Goal: Task Accomplishment & Management: Manage account settings

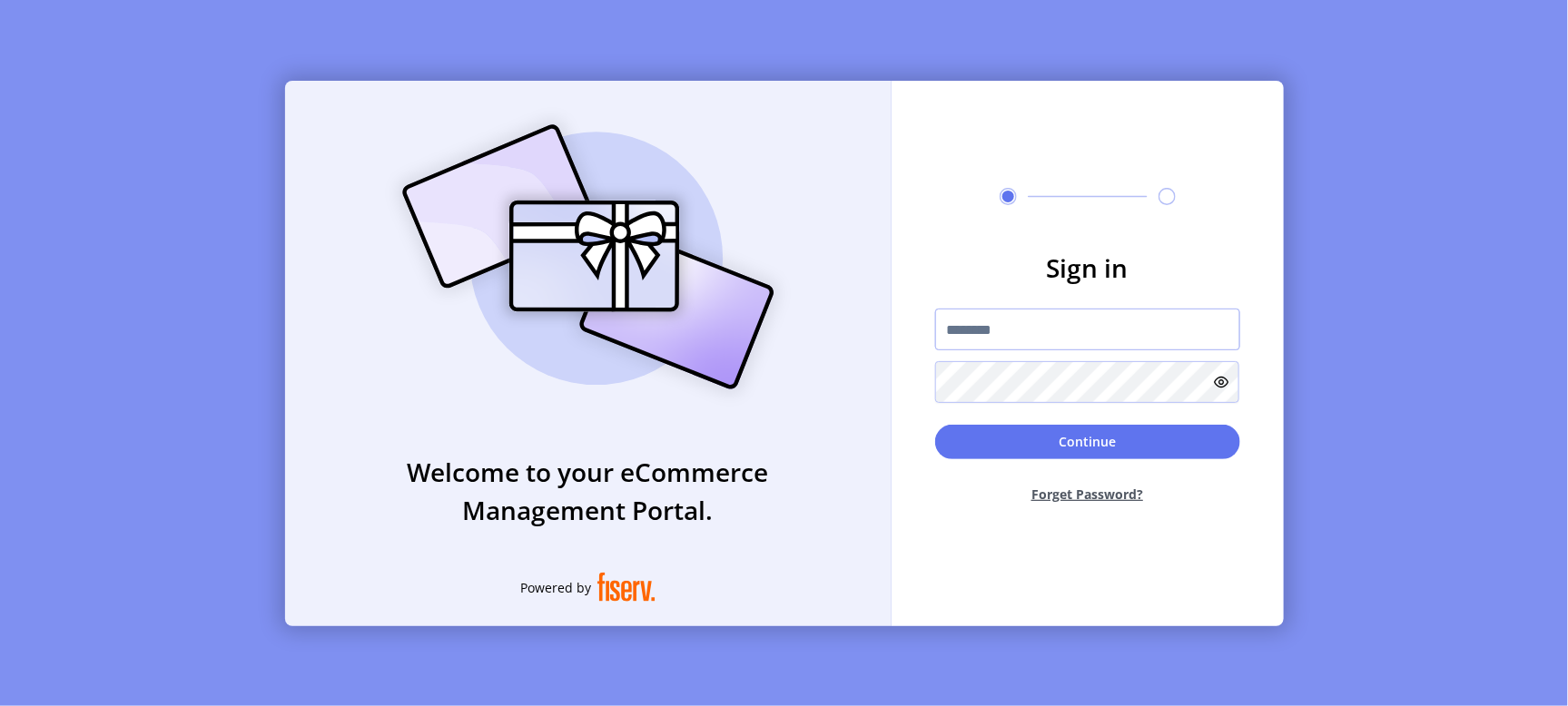
type input "**********"
drag, startPoint x: 1074, startPoint y: 436, endPoint x: 336, endPoint y: 294, distance: 751.5
click at [1073, 436] on button "Continue" at bounding box center [1087, 441] width 305 height 34
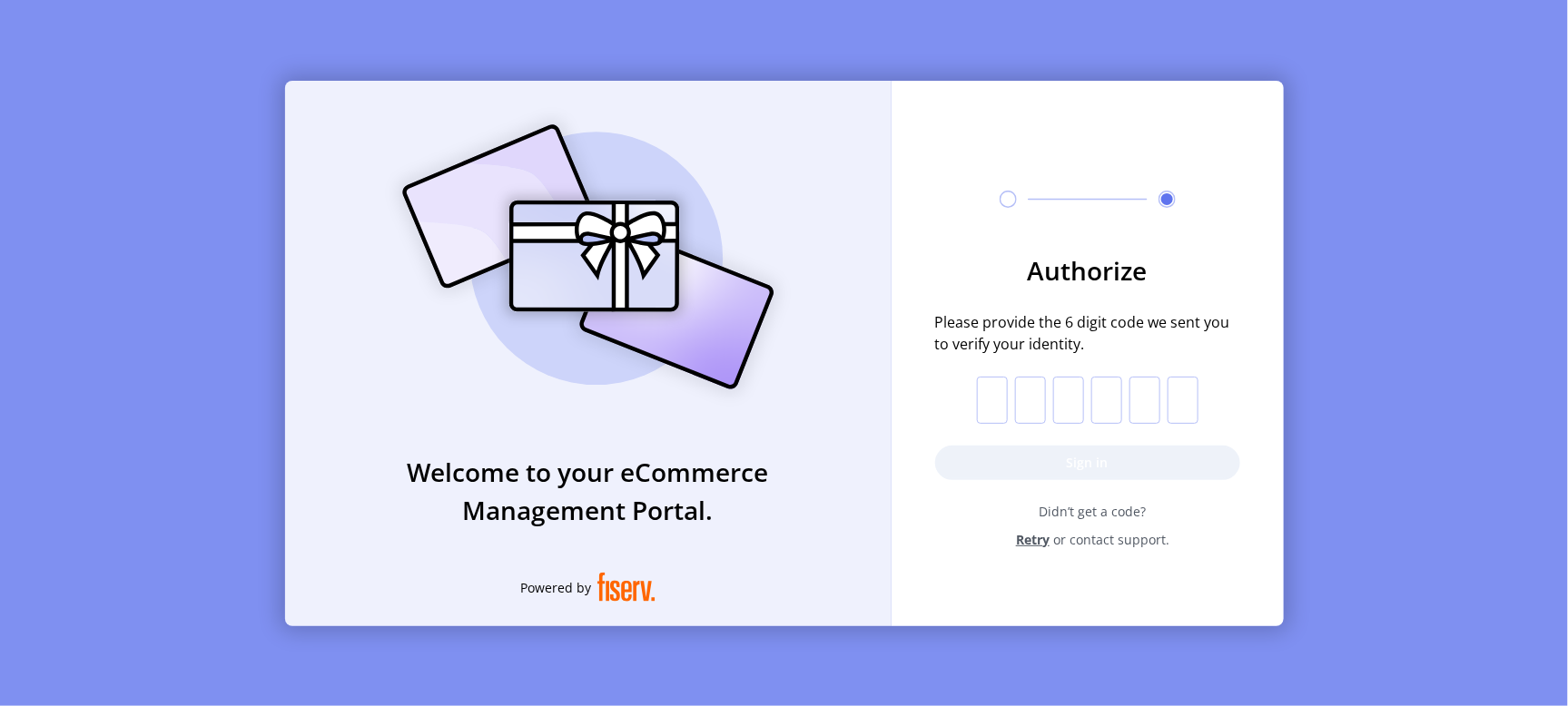
click at [983, 399] on input "text" at bounding box center [992, 400] width 31 height 47
type input "*"
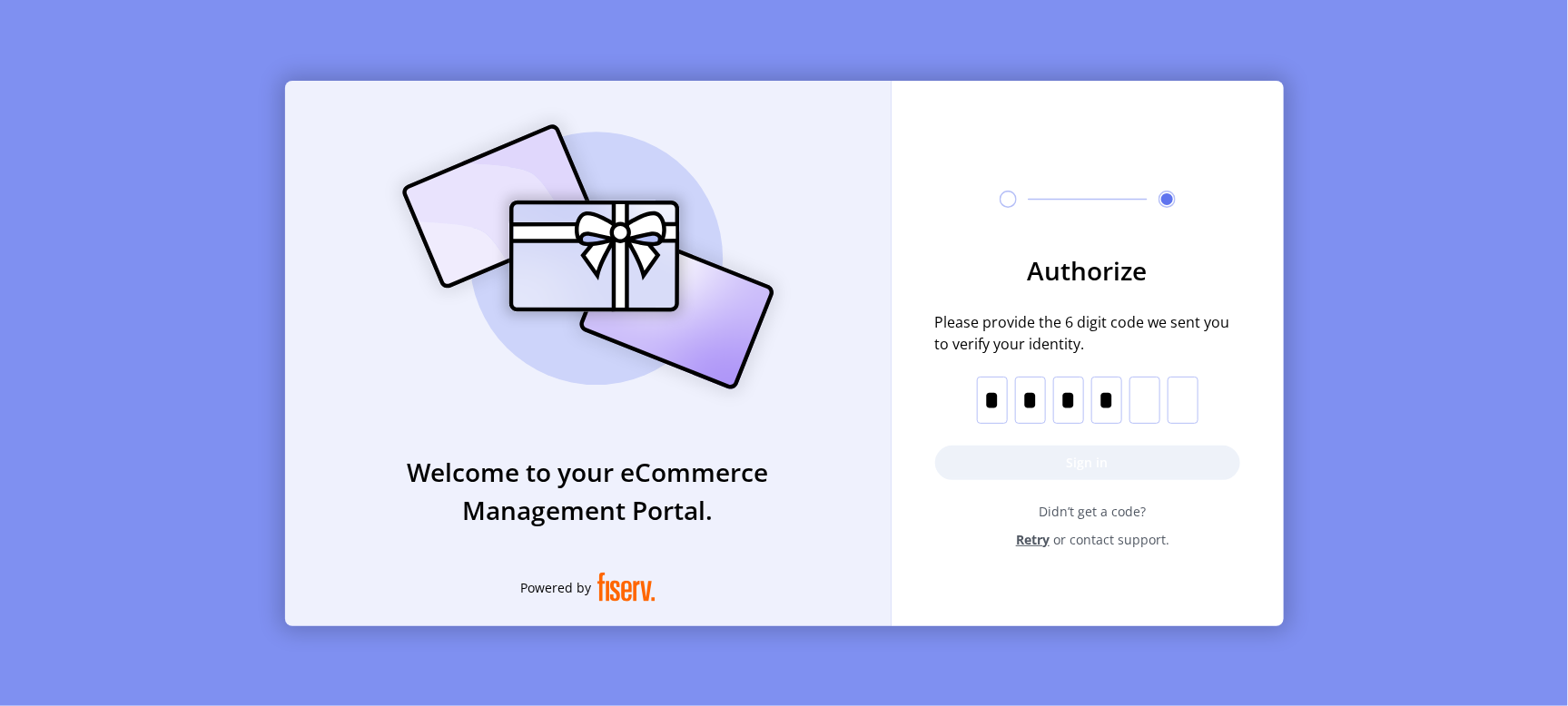
type input "*"
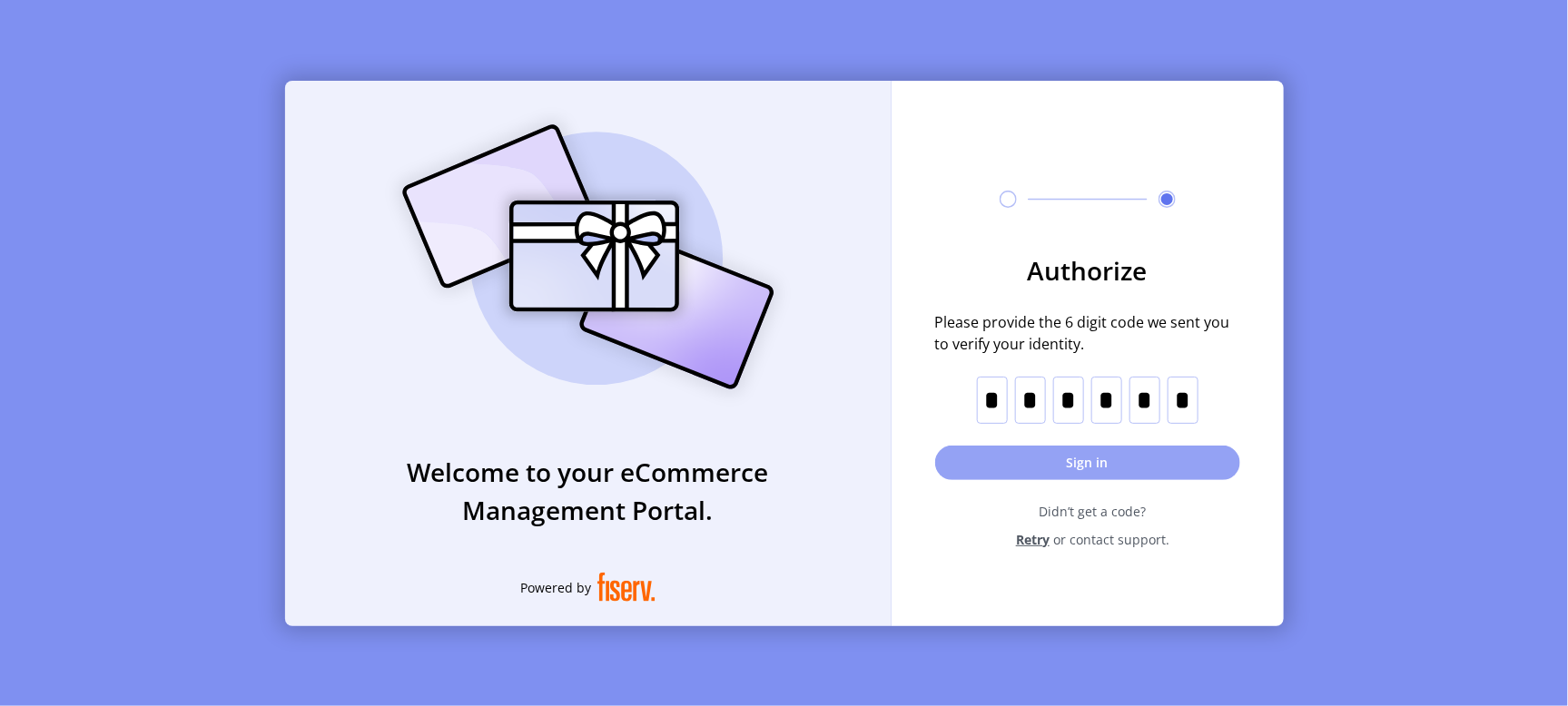
type input "*"
click at [1101, 453] on button "Sign in" at bounding box center [1087, 462] width 305 height 34
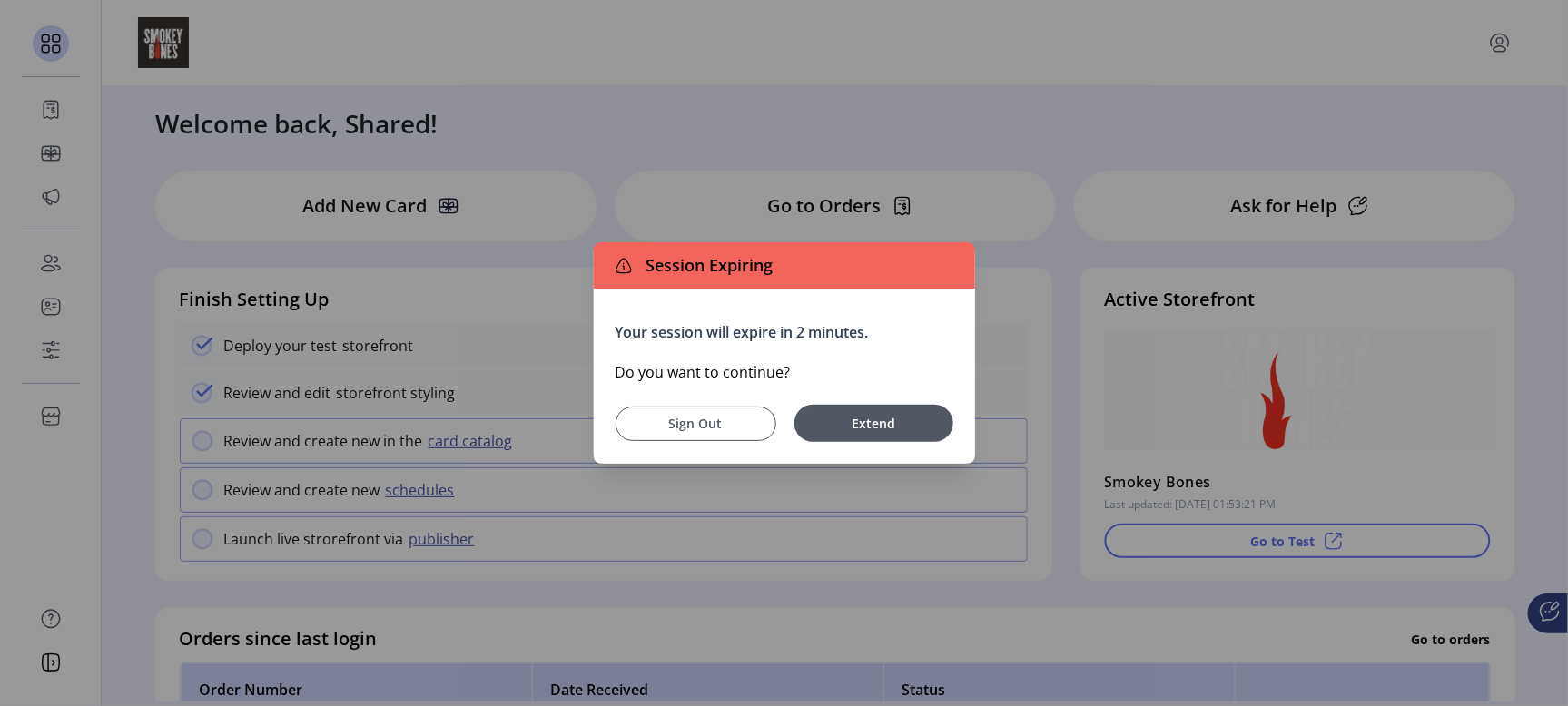
click at [708, 424] on span "Sign Out" at bounding box center [696, 423] width 115 height 20
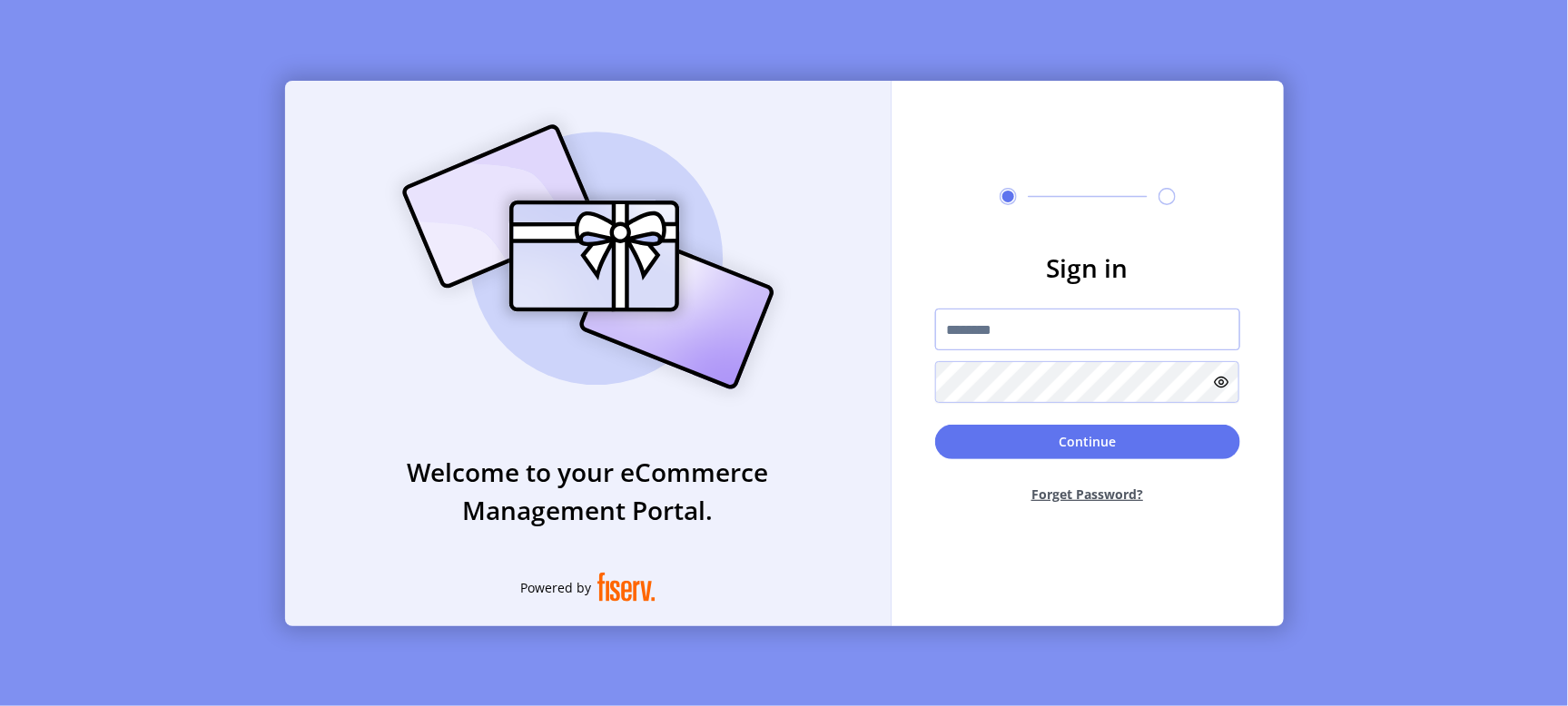
type input "**********"
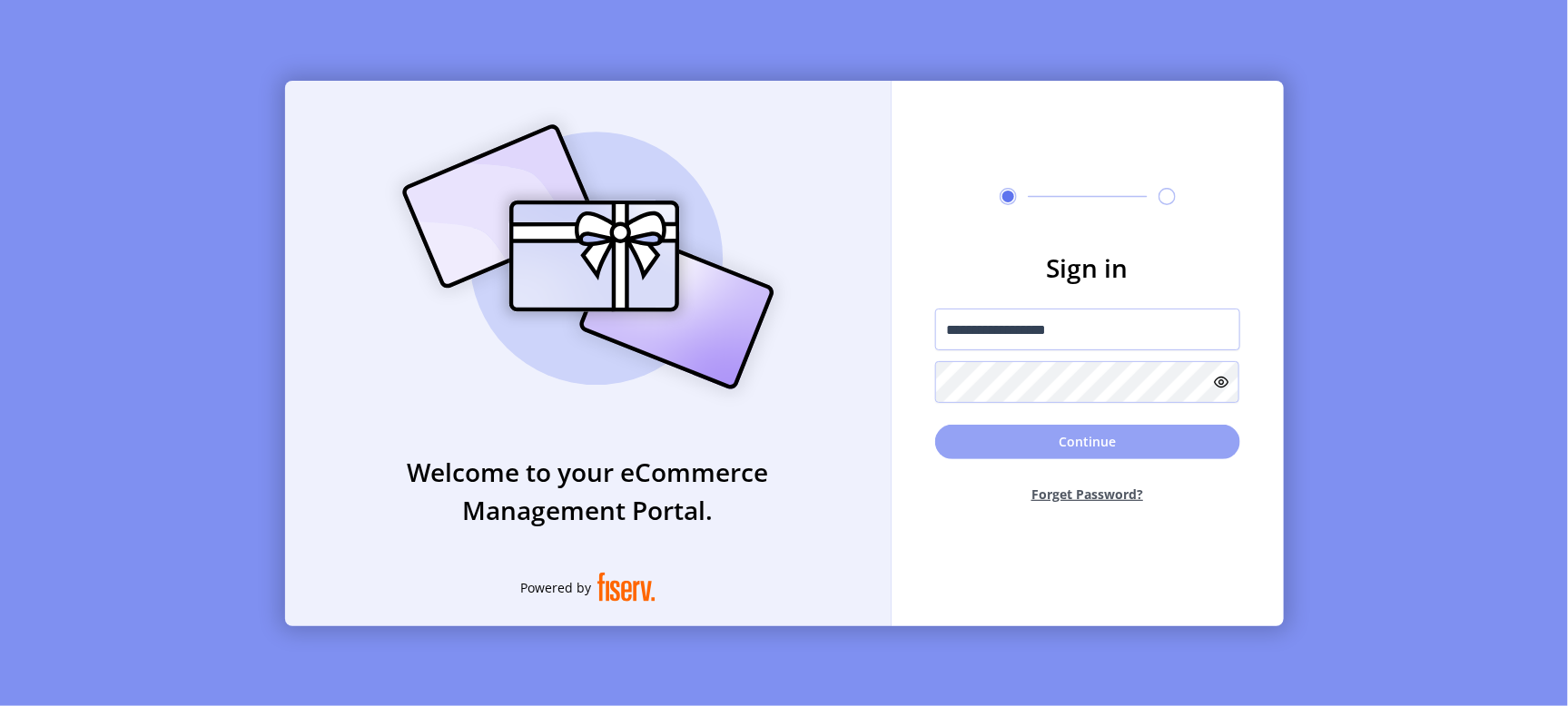
click at [1087, 449] on button "Continue" at bounding box center [1087, 441] width 305 height 34
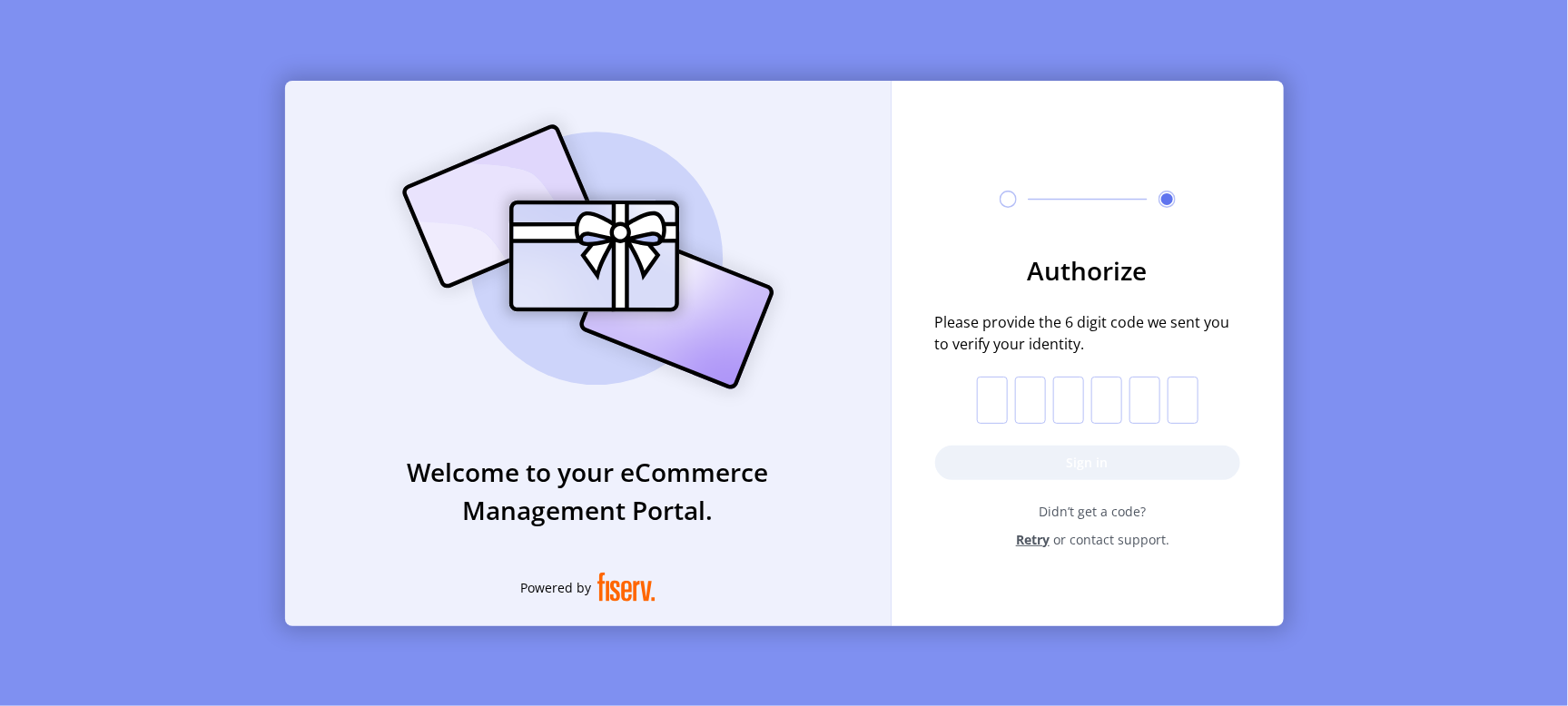
click at [995, 393] on input "text" at bounding box center [992, 400] width 31 height 47
type input "*"
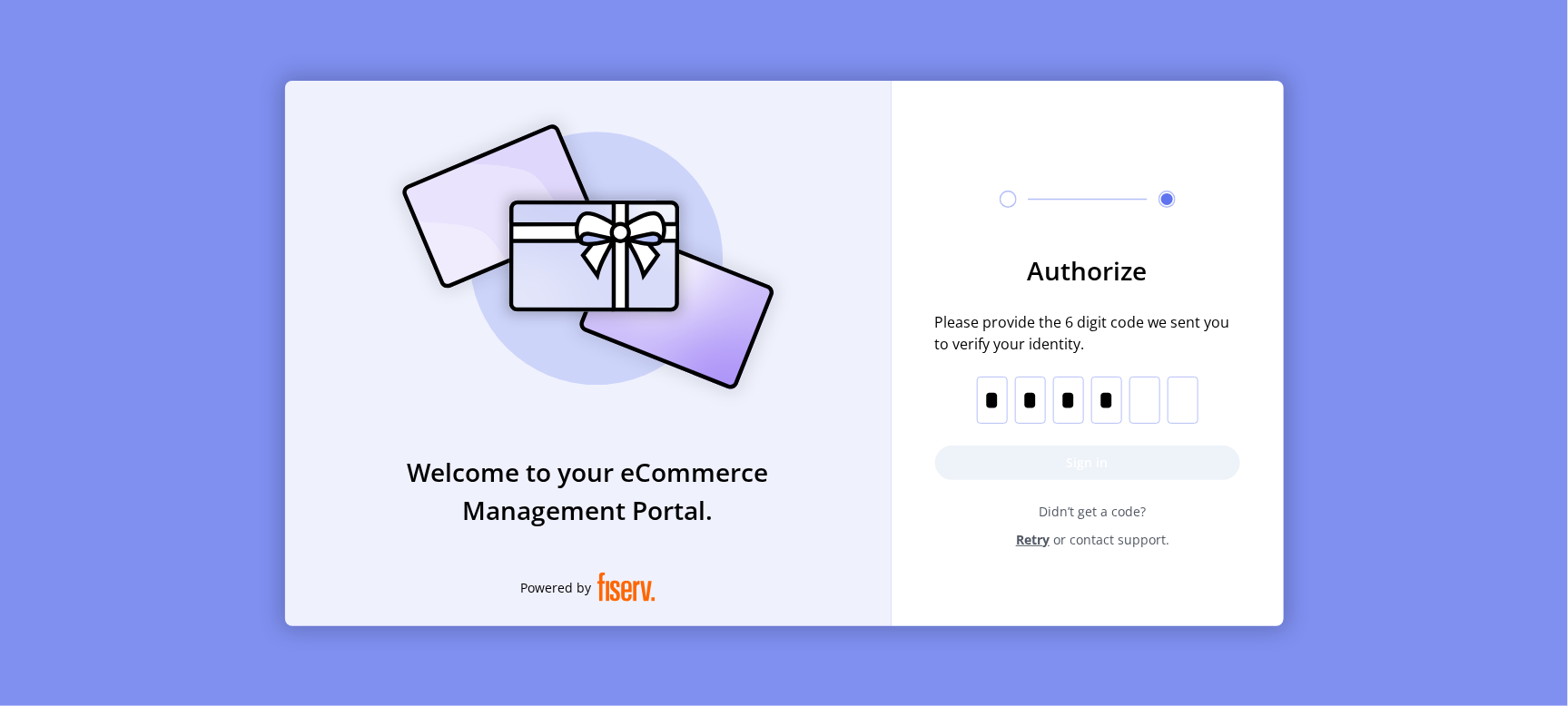
type input "*"
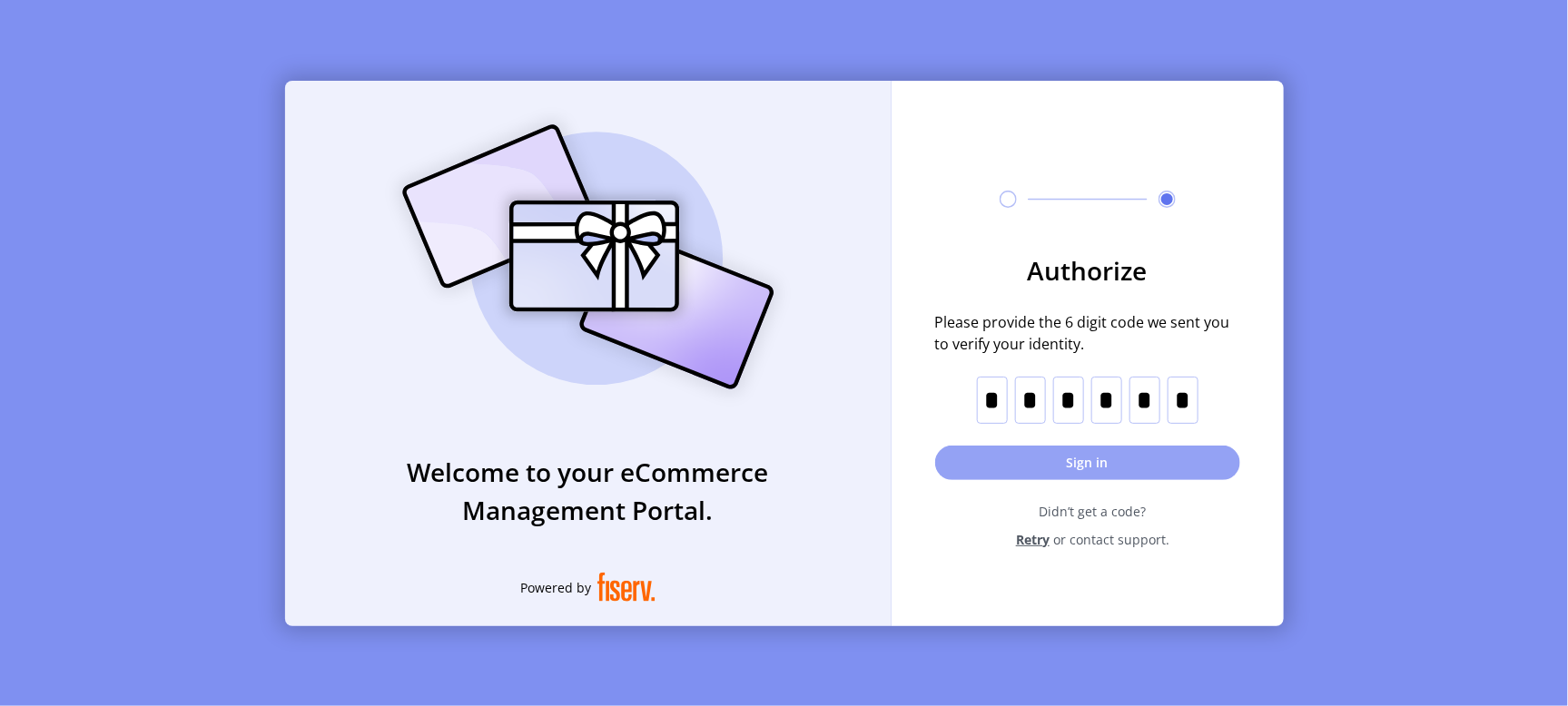
type input "*"
click at [1047, 458] on button "Sign in" at bounding box center [1087, 462] width 305 height 34
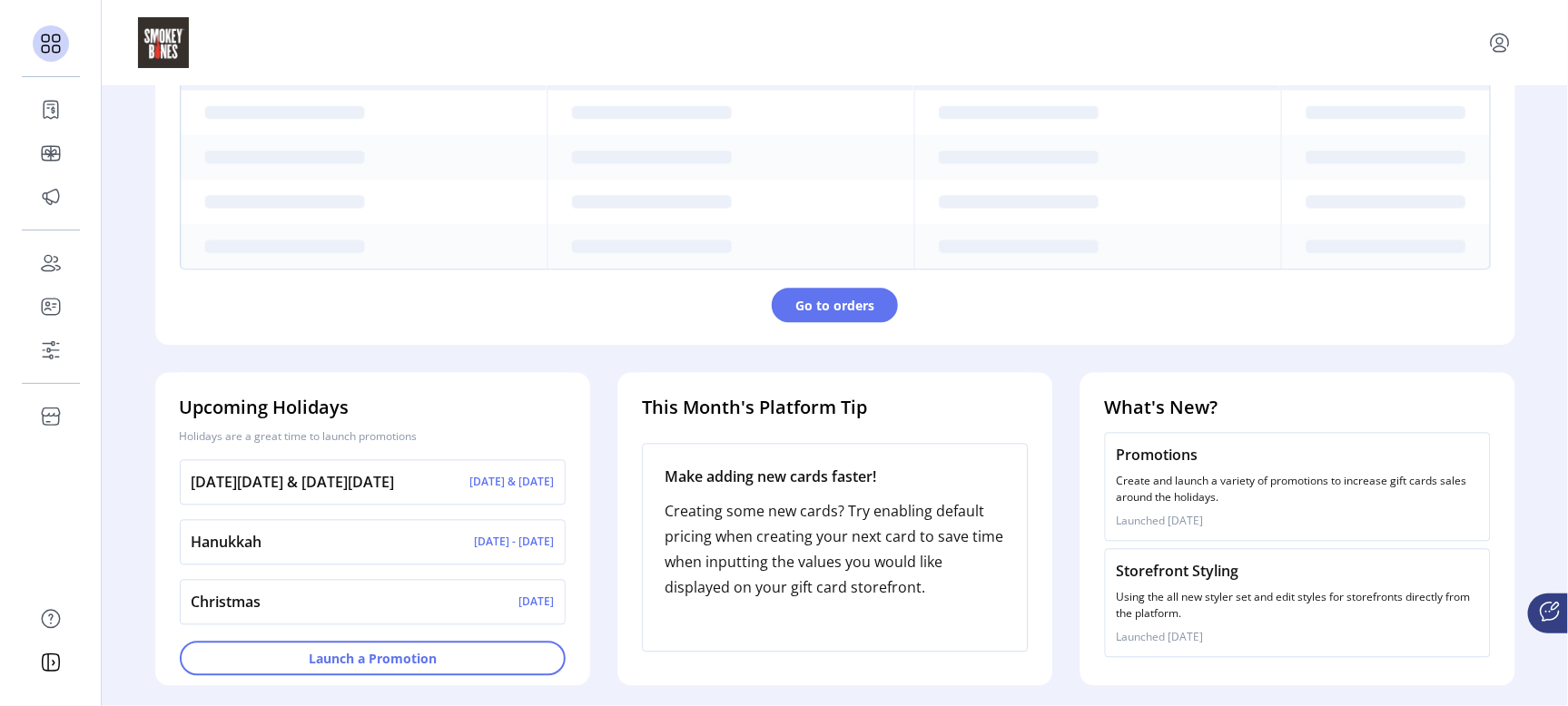
scroll to position [283, 0]
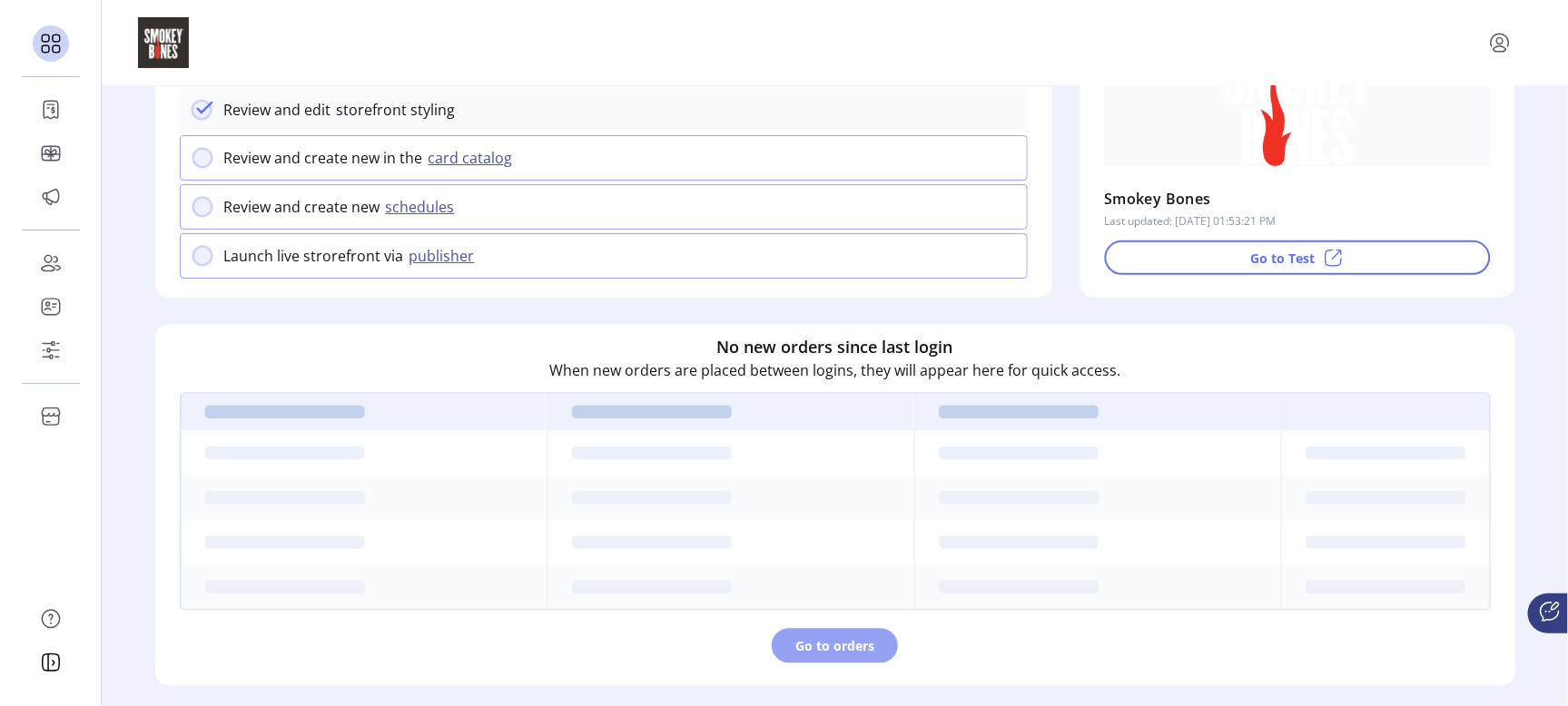
click at [810, 647] on span "Go to orders" at bounding box center [834, 646] width 79 height 20
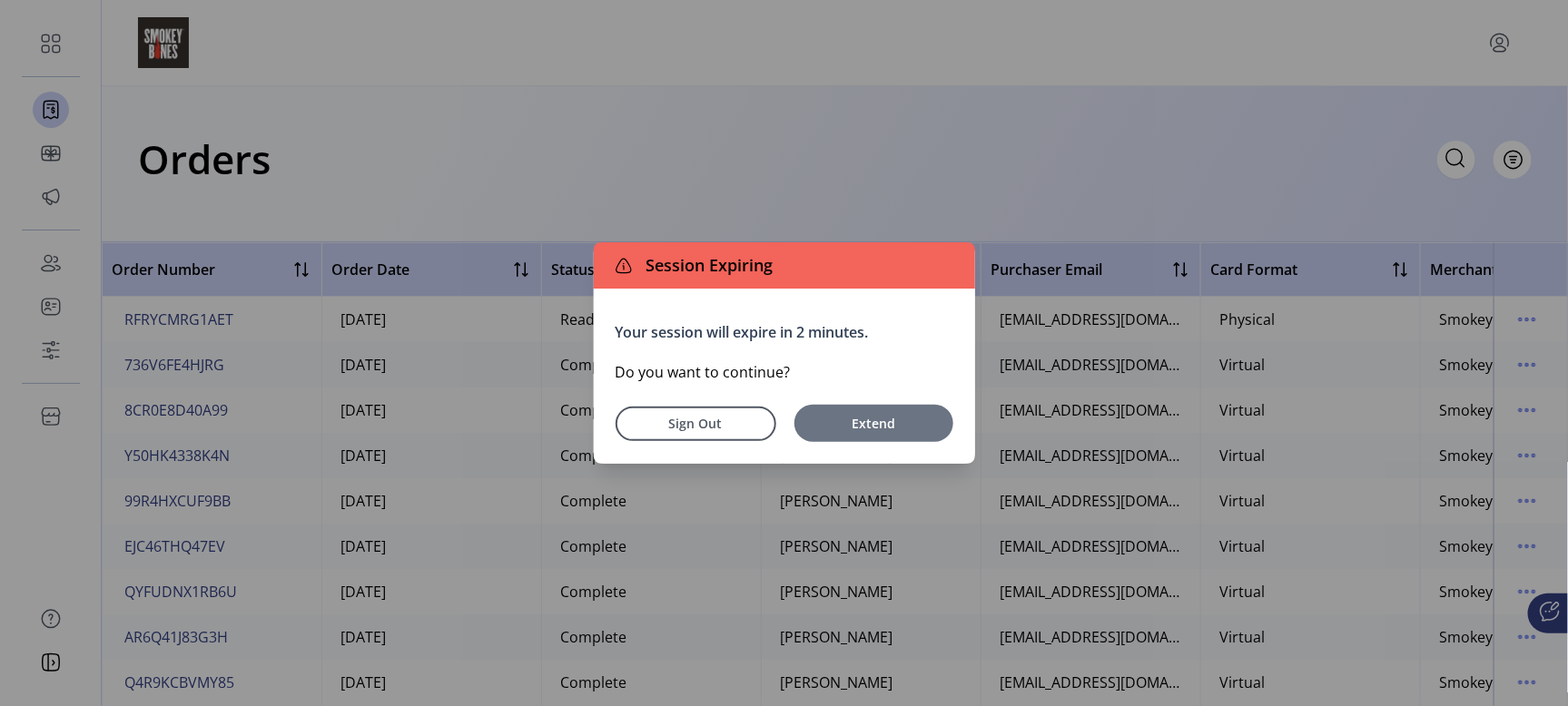
click at [864, 427] on span "Extend" at bounding box center [873, 423] width 141 height 20
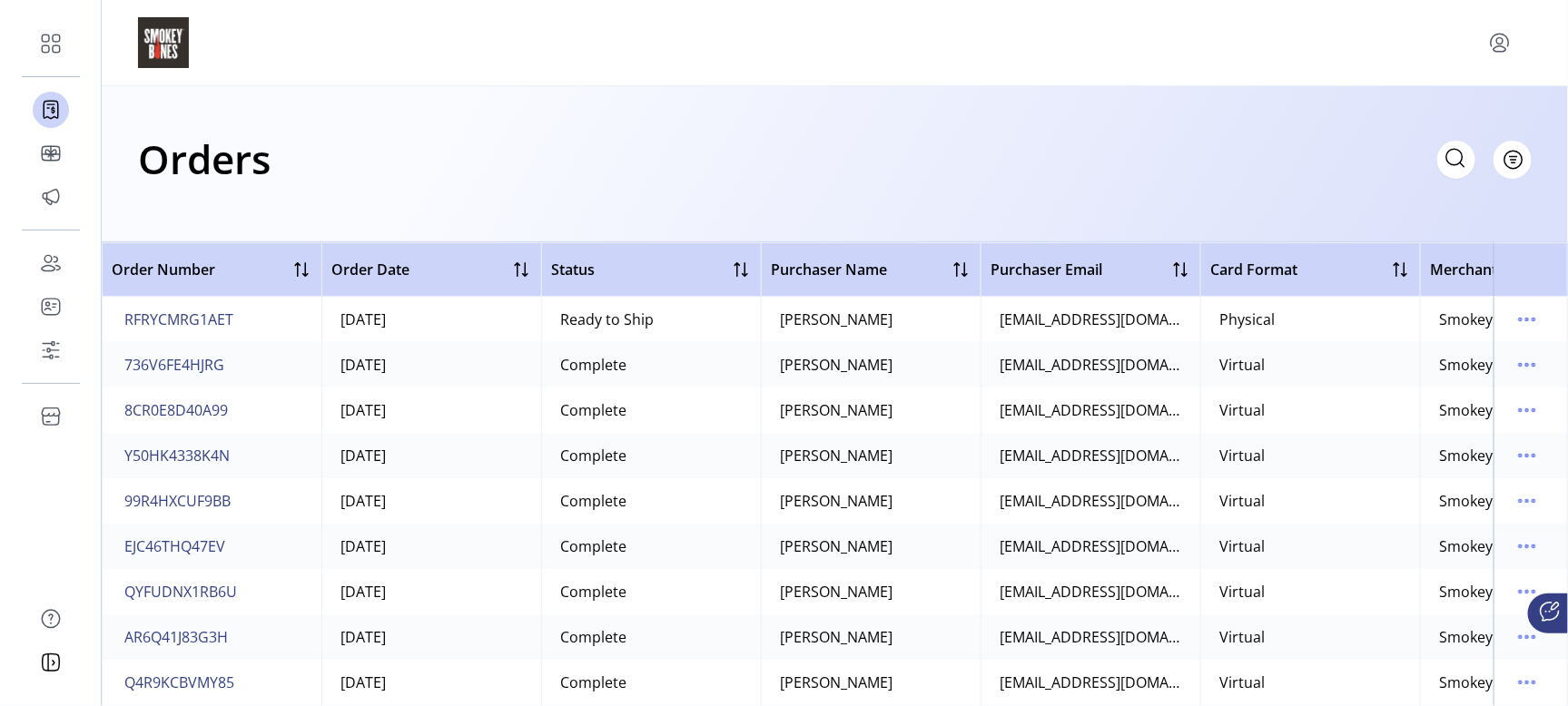
click at [1503, 38] on icon "menu" at bounding box center [1500, 41] width 7 height 7
click at [1439, 108] on span "Sign Out" at bounding box center [1435, 114] width 137 height 15
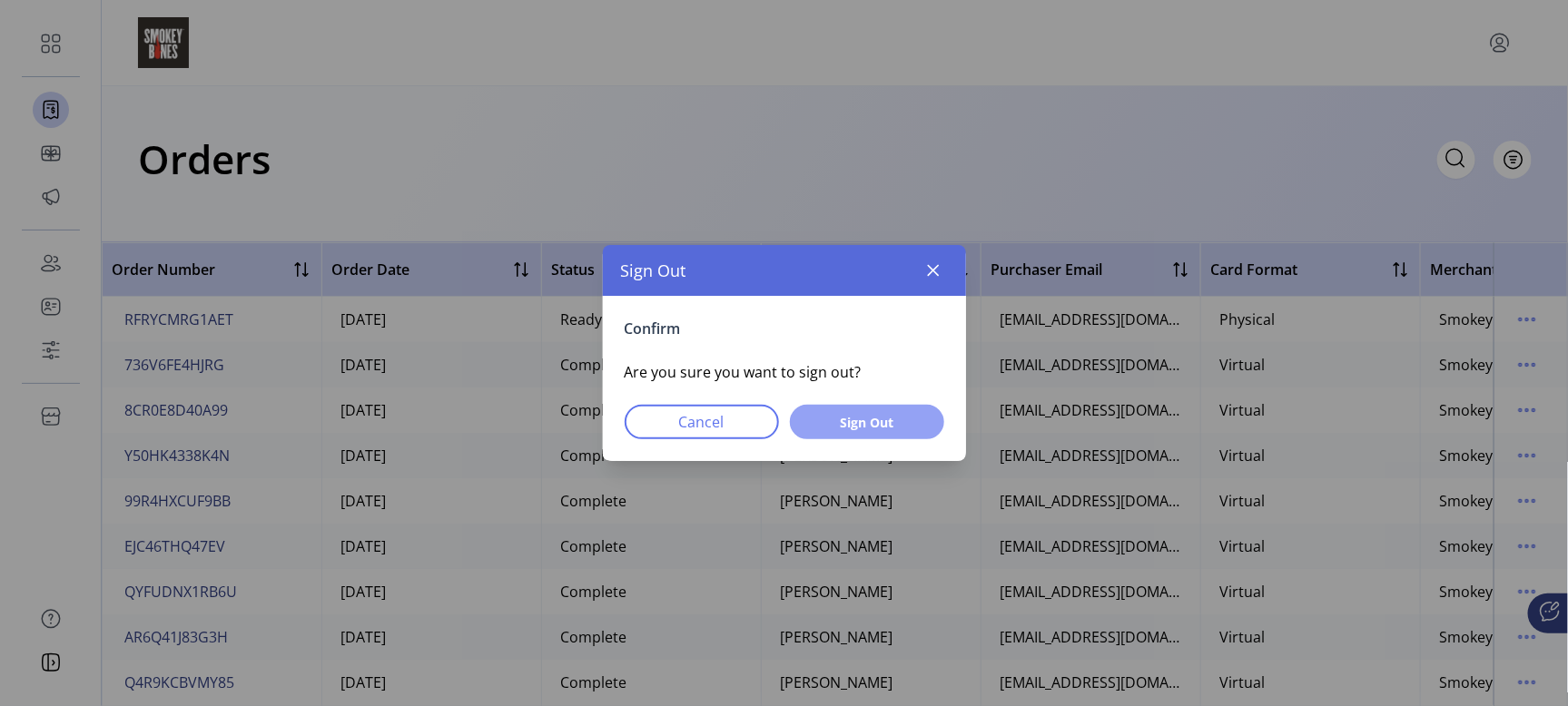
click at [856, 432] on button "Sign Out" at bounding box center [866, 421] width 154 height 34
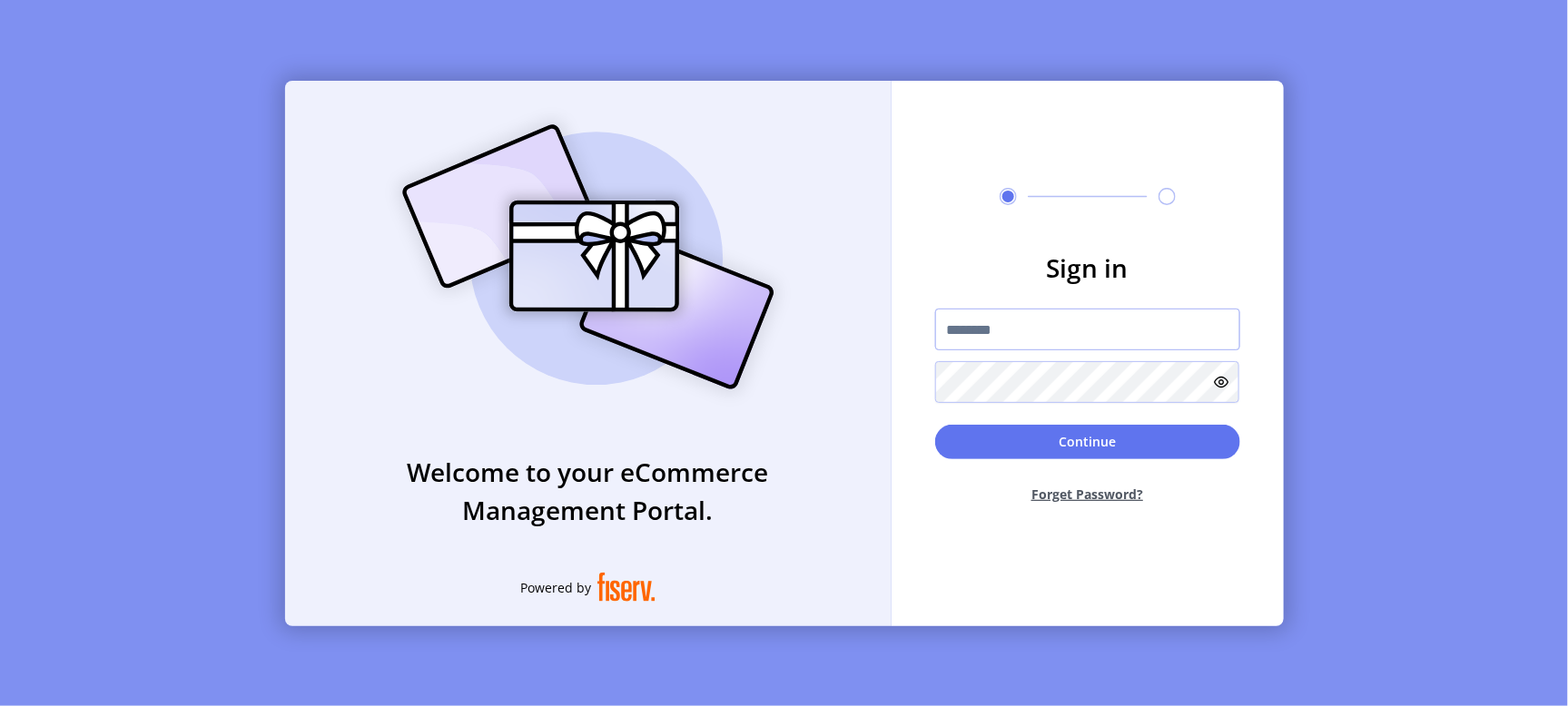
type input "**********"
